Goal: Transaction & Acquisition: Obtain resource

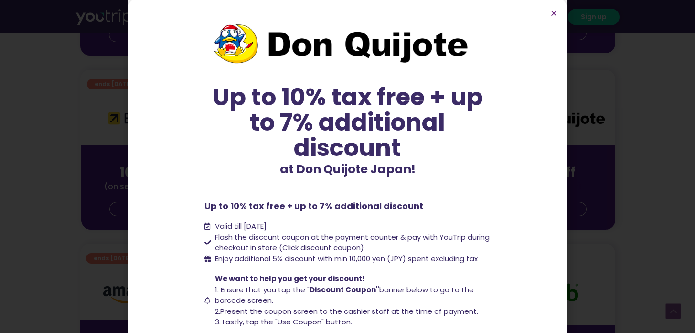
scroll to position [2, 0]
click at [229, 221] on span "Valid till [DATE]" at bounding box center [241, 225] width 52 height 10
copy ul "Valid till [DATE]"
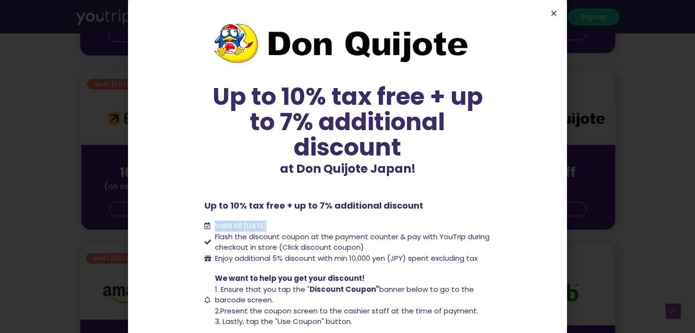
click at [589, 141] on div "Up to 10% tax free + up to 7% additional discount at Don Quijote Japan! Up to 1…" at bounding box center [347, 166] width 695 height 333
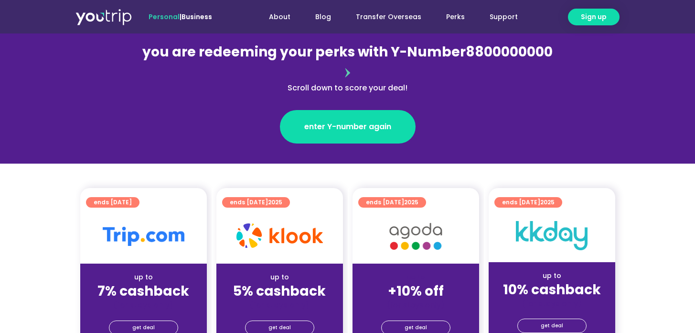
scroll to position [118, 0]
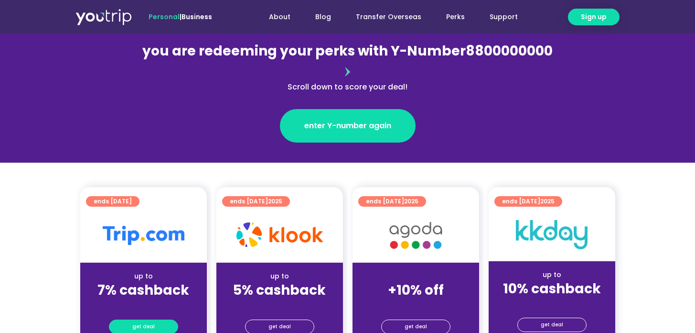
click at [157, 319] on link "get deal" at bounding box center [143, 326] width 69 height 14
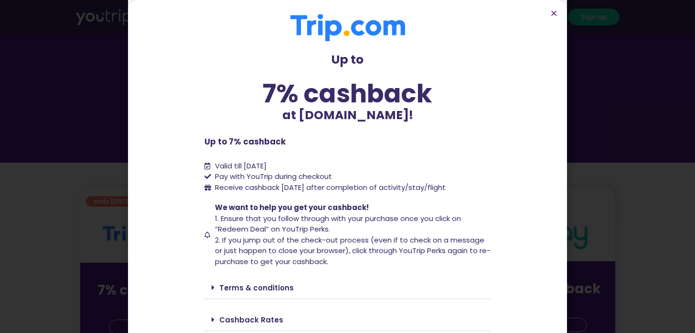
click at [255, 166] on span "Valid till [DATE]" at bounding box center [241, 166] width 52 height 10
copy ul "Valid till [DATE]"
click at [311, 182] on span "Receive cashback [DATE] after completion of activity/stay/flight" at bounding box center [330, 187] width 231 height 10
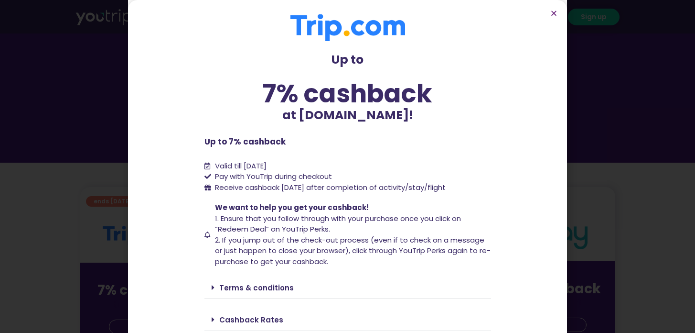
click at [204, 236] on icon at bounding box center [208, 234] width 9 height 7
click at [247, 256] on span "2. If you jump out of the check-out process (even if to check on a message or j…" at bounding box center [353, 251] width 276 height 32
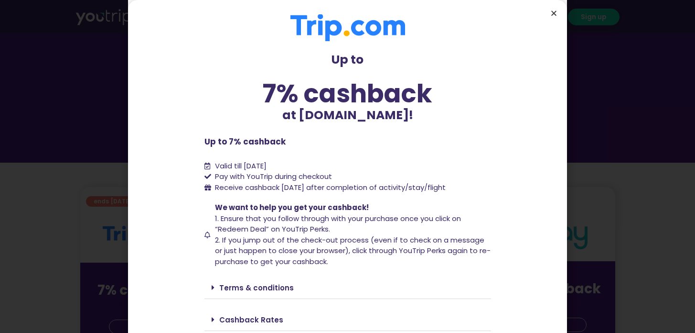
click at [555, 15] on icon "Close" at bounding box center [553, 13] width 7 height 7
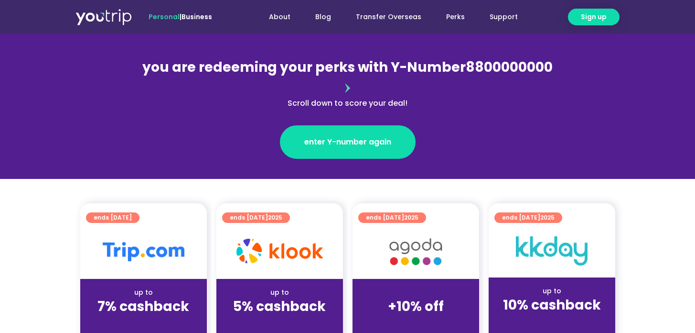
scroll to position [103, 0]
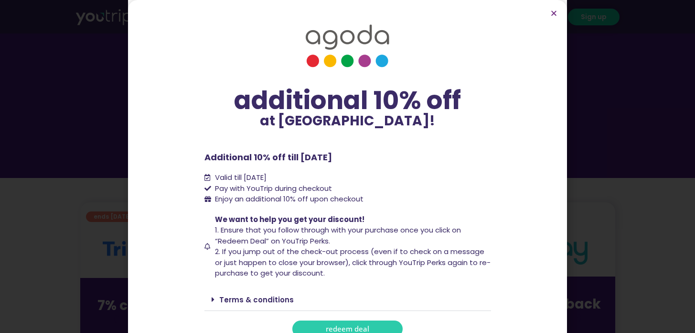
click at [258, 299] on link "Terms & conditions" at bounding box center [256, 299] width 75 height 10
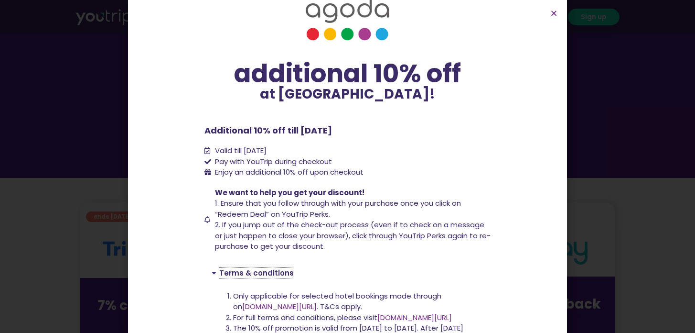
scroll to position [27, 0]
click at [21, 205] on div "additional 10% off at [GEOGRAPHIC_DATA]! additional 10% off at [GEOGRAPHIC_DATA…" at bounding box center [347, 166] width 695 height 333
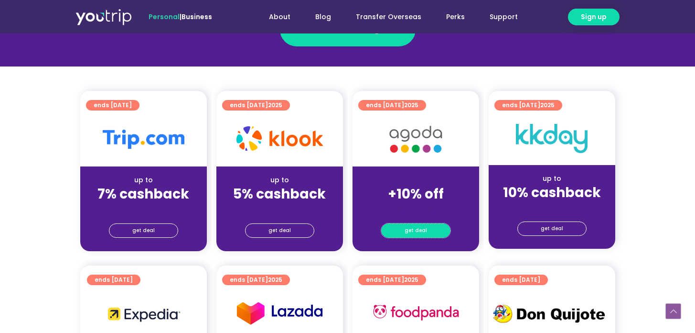
scroll to position [315, 0]
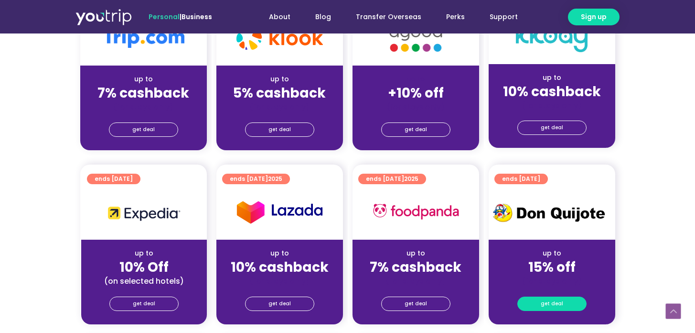
click at [566, 296] on link "get deal" at bounding box center [551, 303] width 69 height 14
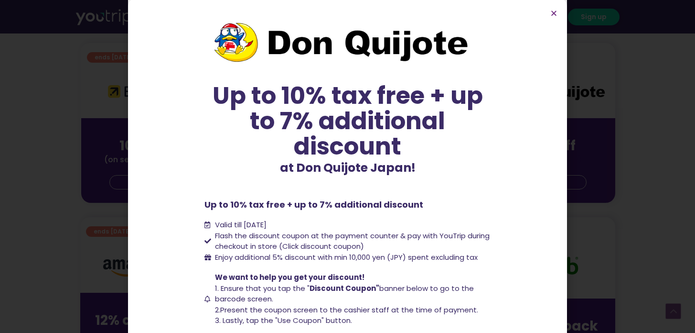
scroll to position [0, 0]
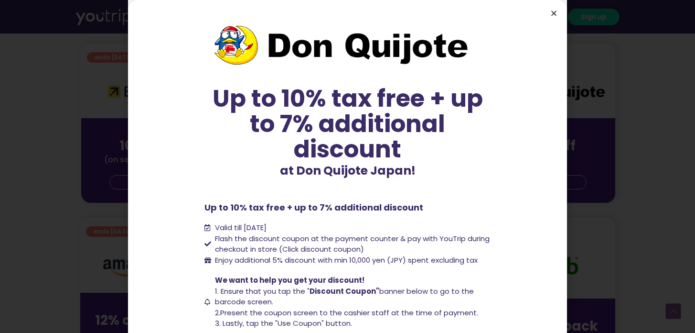
click at [553, 11] on icon "Close" at bounding box center [553, 13] width 7 height 7
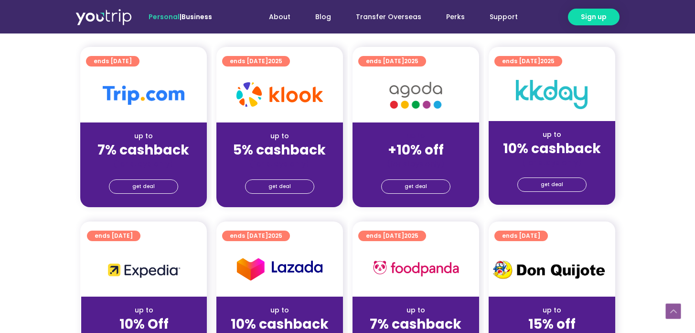
scroll to position [279, 0]
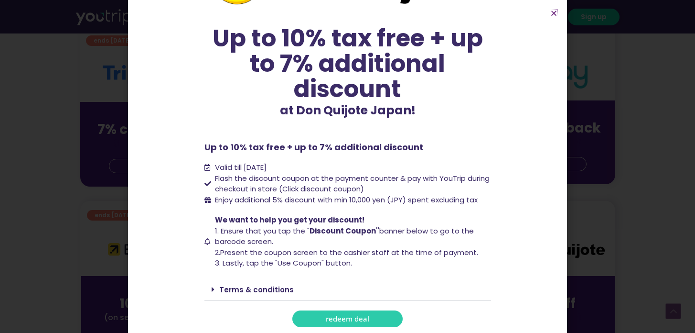
scroll to position [62, 0]
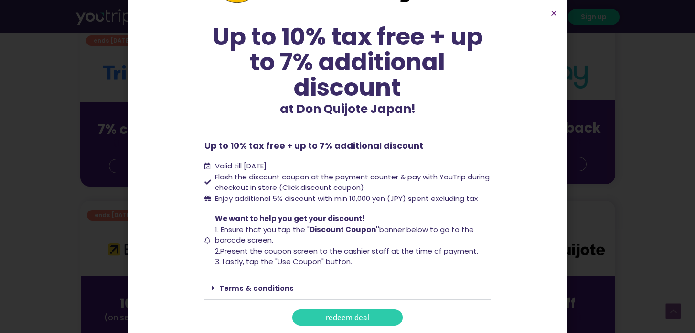
click at [280, 285] on link "Terms & conditions" at bounding box center [256, 288] width 75 height 10
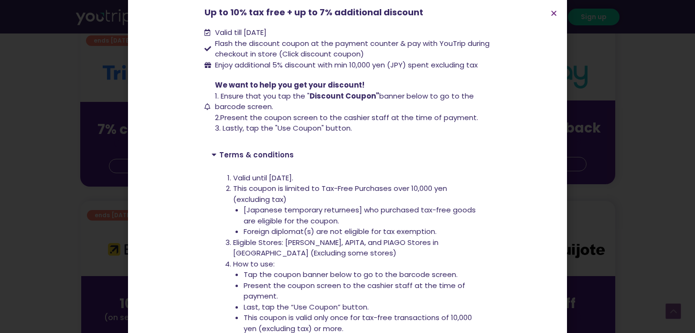
scroll to position [202, 0]
